Goal: Find specific page/section: Find specific page/section

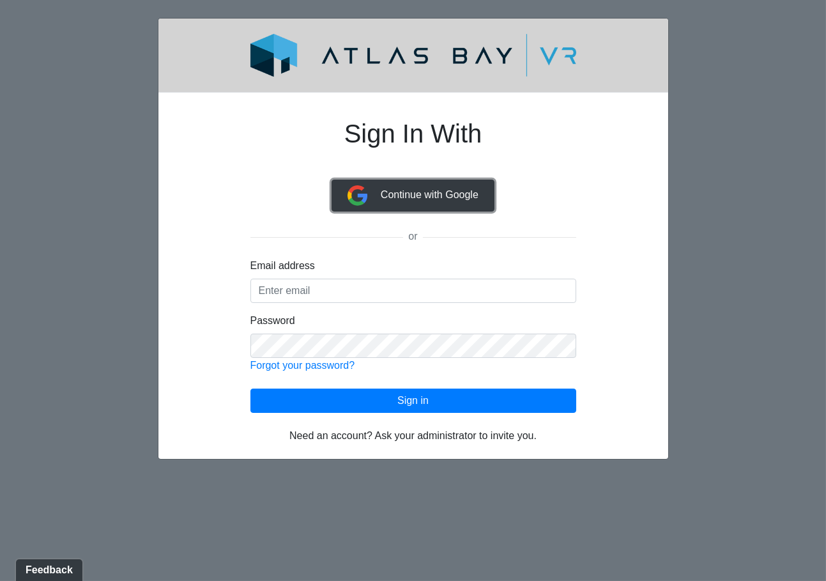
click at [458, 190] on span "Continue with Google" at bounding box center [430, 194] width 98 height 11
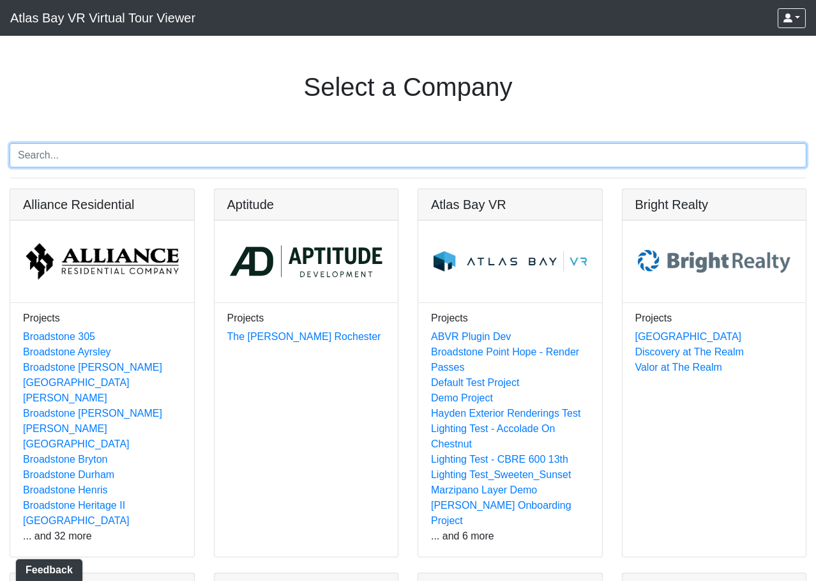
click at [148, 157] on input "Search" at bounding box center [408, 155] width 797 height 24
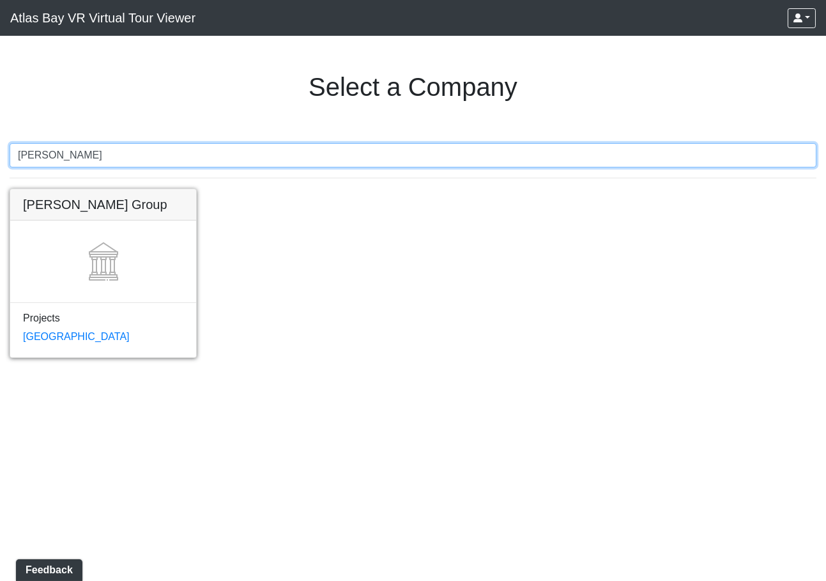
type input "dobbins"
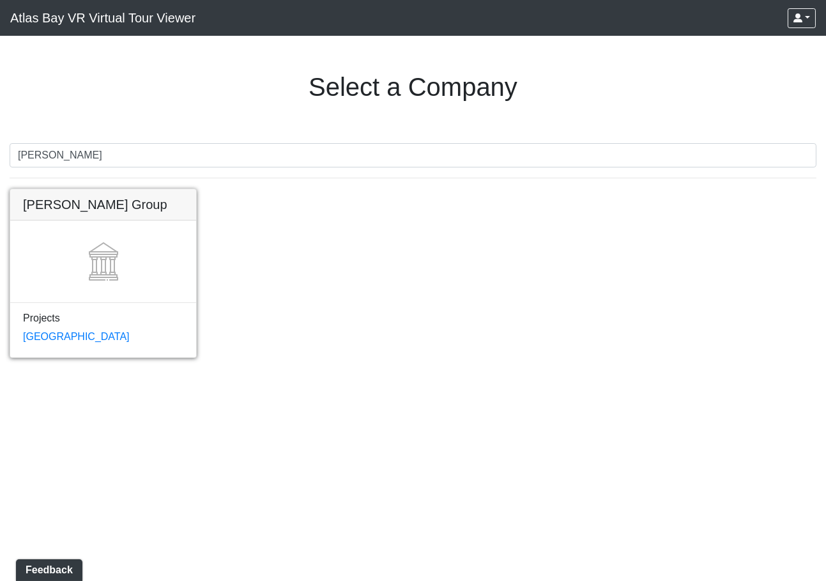
click at [111, 189] on link at bounding box center [103, 189] width 186 height 0
